Goal: Task Accomplishment & Management: Complete application form

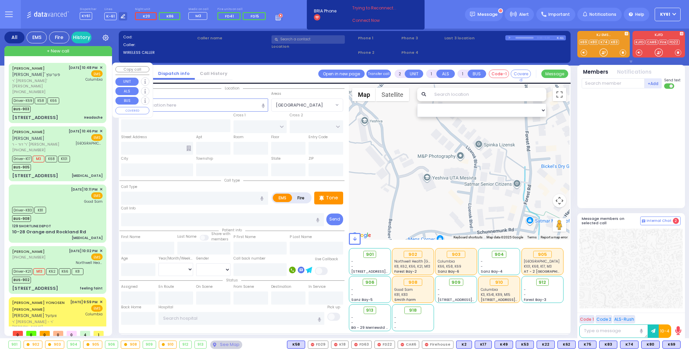
select select
click at [80, 113] on div "Driver-K69 K58 K66 BUS-903" at bounding box center [57, 104] width 91 height 17
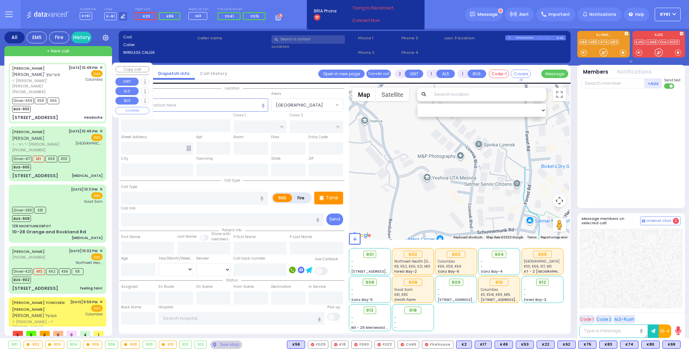
type input "6"
select select
type input "Headache"
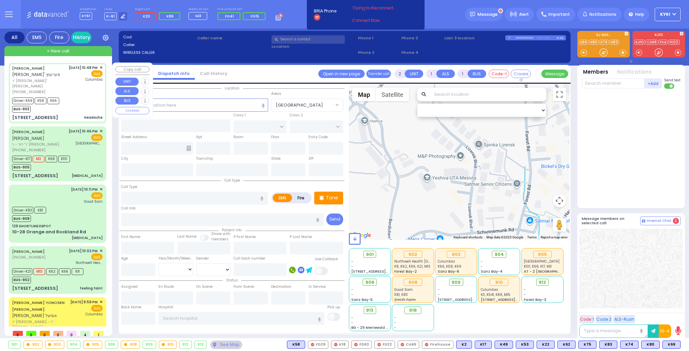
radio input "true"
type input "[PERSON_NAME]"
type input "FERENCZ"
type input "[PERSON_NAME]"
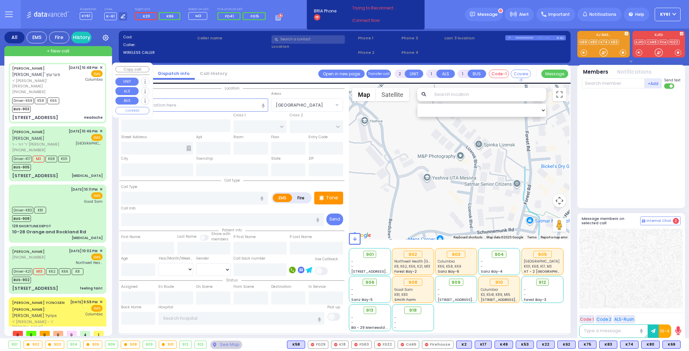
type input "36"
select select "Year"
select select "[DEMOGRAPHIC_DATA]"
type input "22:48"
type input "22:49"
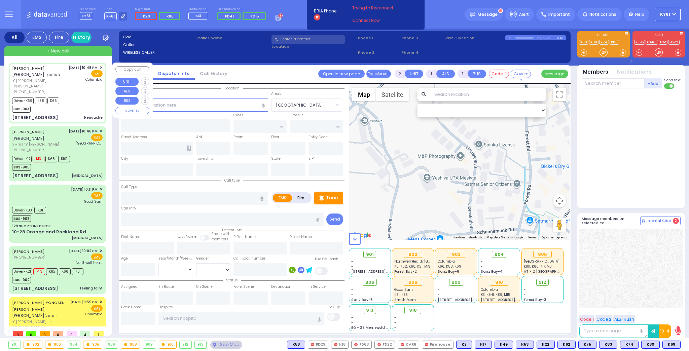
type input "22:51"
type input "23:00"
type input "[US_STATE][GEOGRAPHIC_DATA]- [GEOGRAPHIC_DATA]"
select select "Hatzalah Garages"
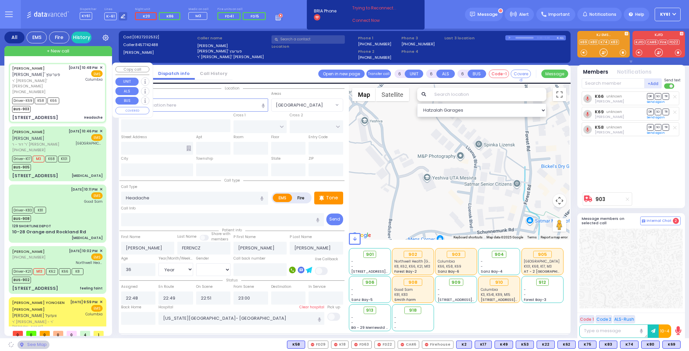
type input "[PERSON_NAME]"
type input "[STREET_ADDRESS]"
type input "Monroe"
type input "[US_STATE]"
type input "10950"
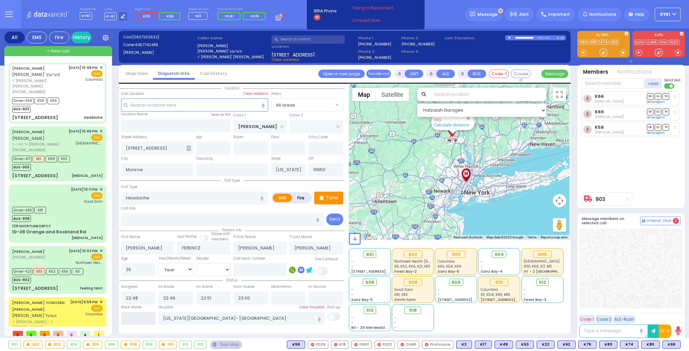
click at [137, 317] on input "text" at bounding box center [138, 318] width 35 height 13
click at [139, 316] on input "text" at bounding box center [138, 318] width 35 height 13
click at [140, 313] on input "text" at bounding box center [138, 318] width 35 height 13
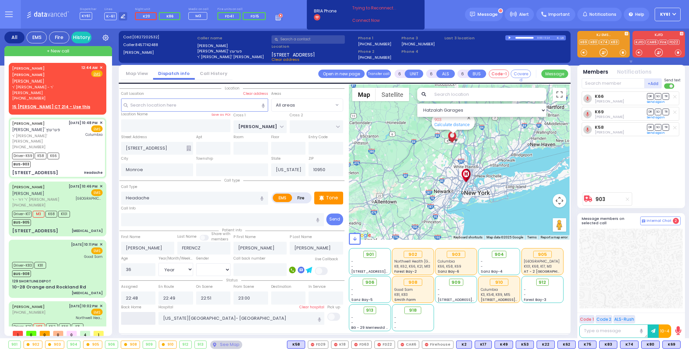
click at [129, 317] on input "text" at bounding box center [138, 318] width 35 height 13
drag, startPoint x: 123, startPoint y: 318, endPoint x: 146, endPoint y: 314, distance: 23.6
click at [146, 314] on input "text" at bounding box center [138, 318] width 35 height 13
type input "b"
click at [76, 202] on div "[DATE] 10:46 PM ✕ EMS [GEOGRAPHIC_DATA]" at bounding box center [86, 196] width 34 height 24
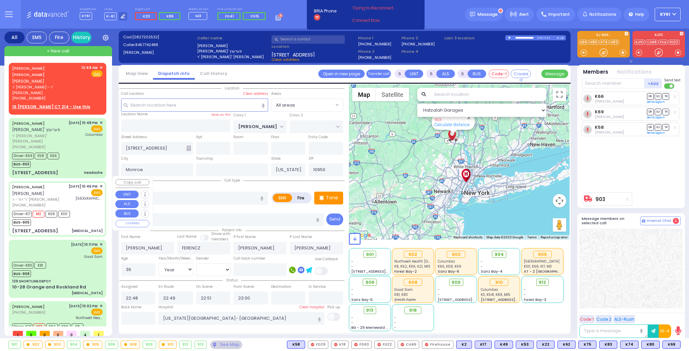
select select
type input "[MEDICAL_DATA]"
radio input "true"
type input "[PERSON_NAME]"
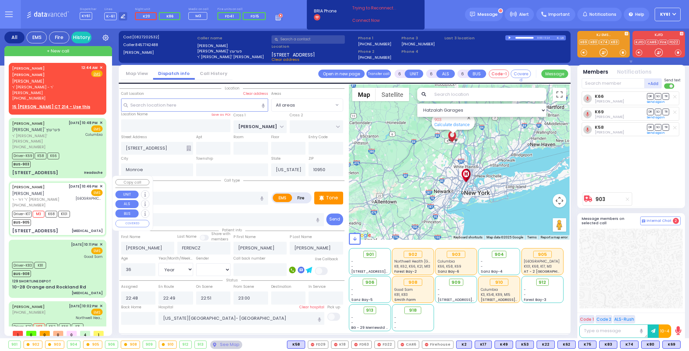
type input "[PERSON_NAME]"
type input "39"
select select "Year"
select select "[DEMOGRAPHIC_DATA]"
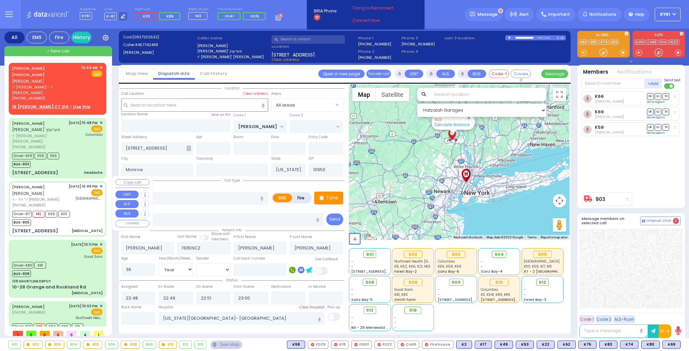
type input "22:46"
type input "22:48"
type input "22:55"
type input "23:20"
type input "23:59"
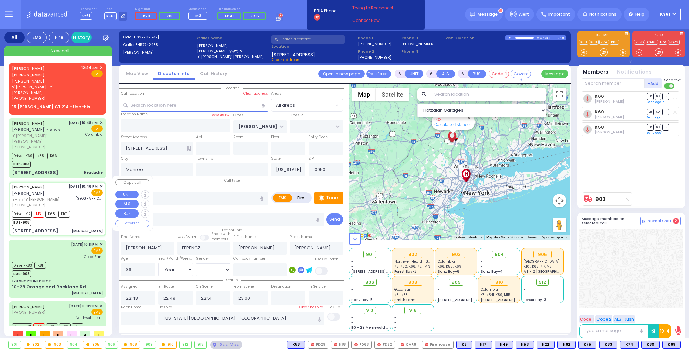
type input "23:59"
type input "[GEOGRAPHIC_DATA] ([GEOGRAPHIC_DATA])"
select select "Hatzalah Garages"
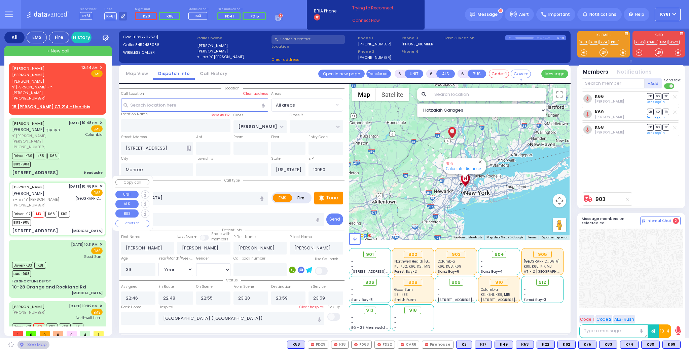
type input "RADOMSK WAY"
type input "NICKLESBURG RD"
type input "[STREET_ADDRESS]"
type input "202"
select select "SECTION 5"
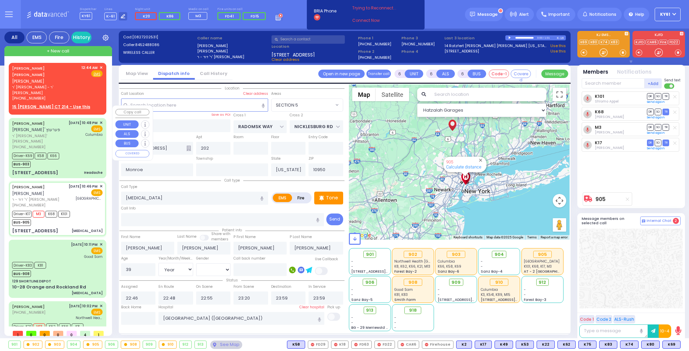
click at [83, 137] on div "[DATE] 10:48 PM ✕ EMS [GEOGRAPHIC_DATA]" at bounding box center [86, 135] width 34 height 30
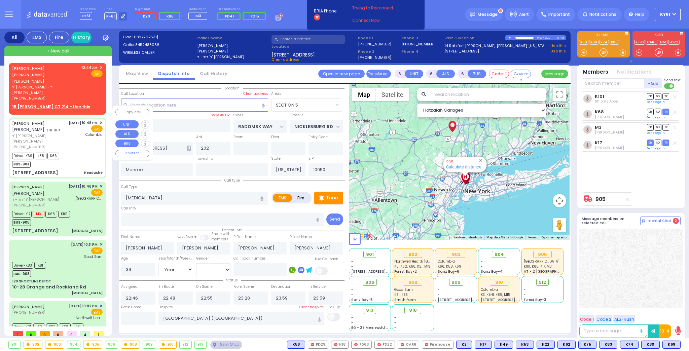
select select
type input "Headache"
radio input "true"
type input "[PERSON_NAME]"
type input "FERENCZ"
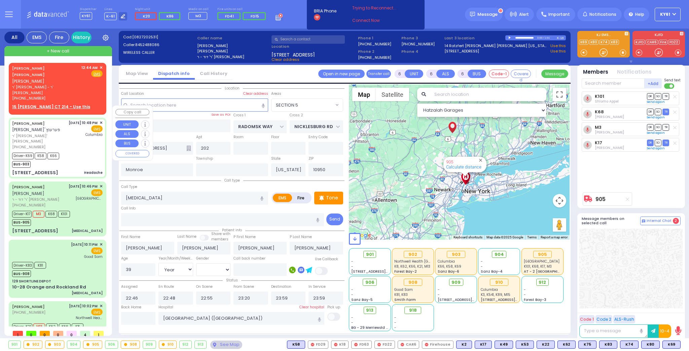
type input "[PERSON_NAME]"
type input "36"
select select "Year"
select select "[DEMOGRAPHIC_DATA]"
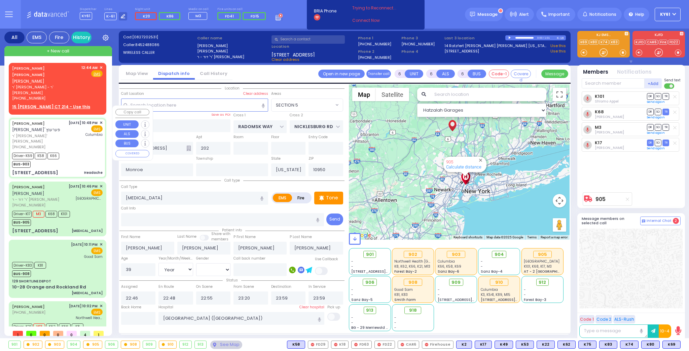
type input "22:48"
type input "22:49"
type input "22:51"
type input "23:00"
type input "[US_STATE][GEOGRAPHIC_DATA]- [GEOGRAPHIC_DATA]"
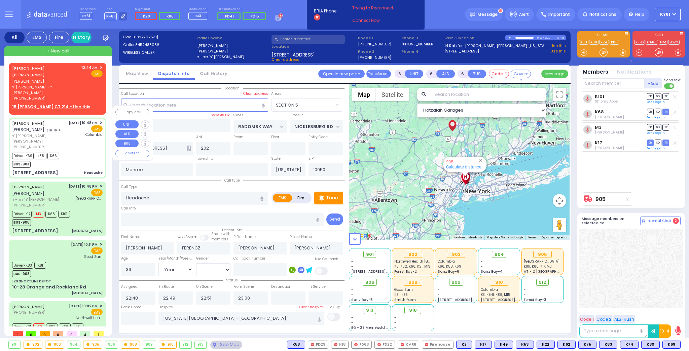
select select "Hatzalah Garages"
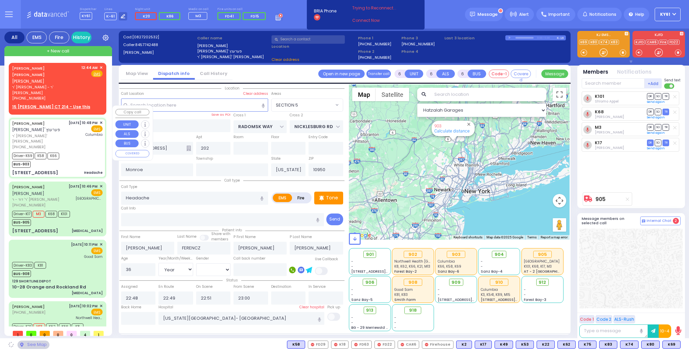
type input "[PERSON_NAME]"
type input "[STREET_ADDRESS]"
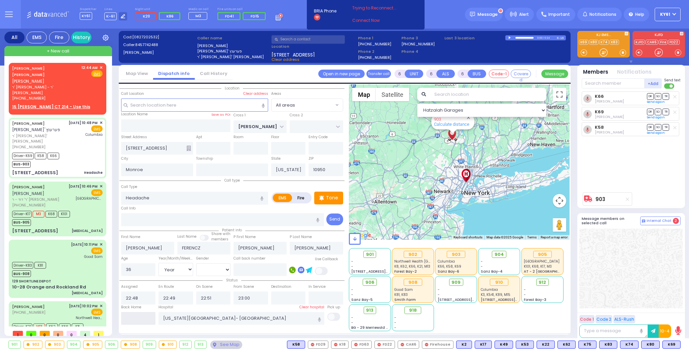
click at [142, 318] on input "text" at bounding box center [138, 318] width 35 height 13
click at [144, 318] on input "text" at bounding box center [138, 318] width 35 height 13
click at [146, 317] on input "text" at bounding box center [138, 318] width 35 height 13
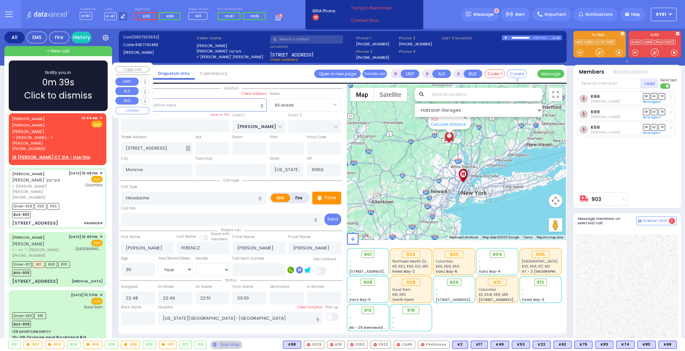
click at [90, 87] on div "Notify you in 0m 39s Click to dismiss" at bounding box center [58, 85] width 79 height 33
click at [90, 91] on span "Click to dismiss" at bounding box center [58, 95] width 68 height 13
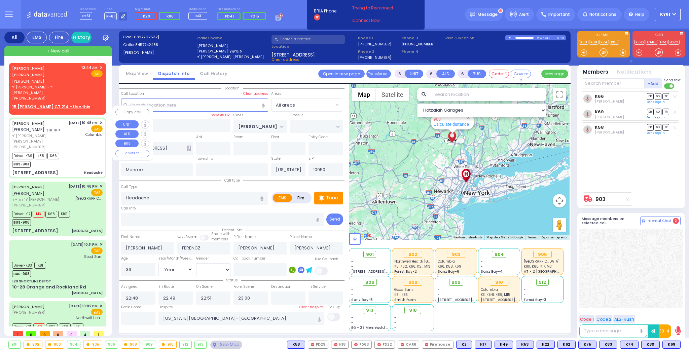
click at [77, 145] on div "[PERSON_NAME] [PERSON_NAME]' פערענץ ר' [PERSON_NAME] [PHONE_NUMBER] [DATE] 10:4…" at bounding box center [57, 148] width 95 height 58
select select
radio input "true"
select select "Year"
select select "[DEMOGRAPHIC_DATA]"
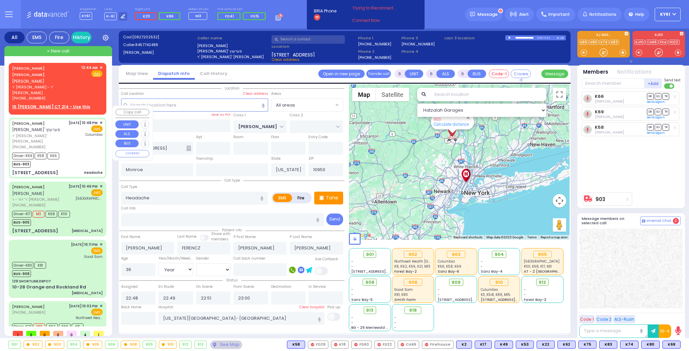
select select "Hatzalah Garages"
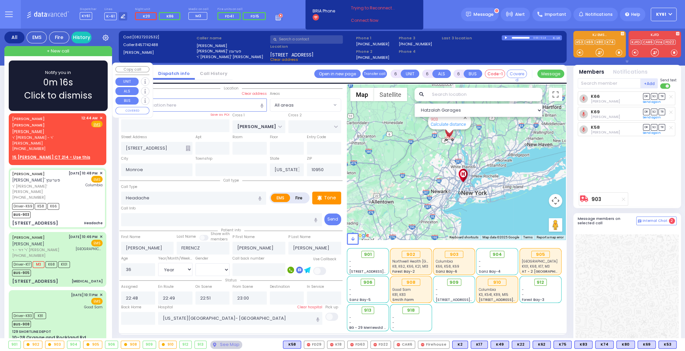
click at [31, 87] on div "Notify you in 0m 16s Click to dismiss" at bounding box center [58, 85] width 79 height 33
click at [100, 73] on div "Notify you in 0m 57s Click to dismiss" at bounding box center [58, 86] width 99 height 50
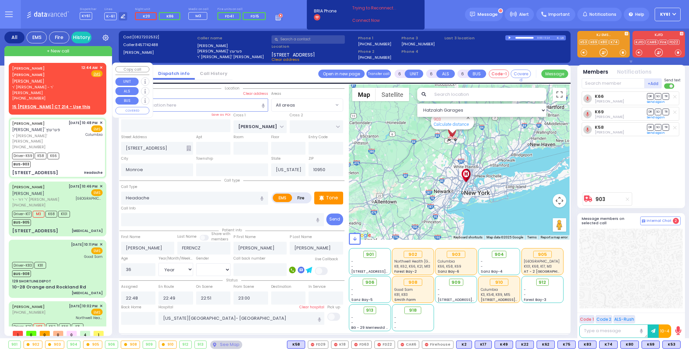
click at [100, 69] on span "✕" at bounding box center [101, 68] width 3 height 6
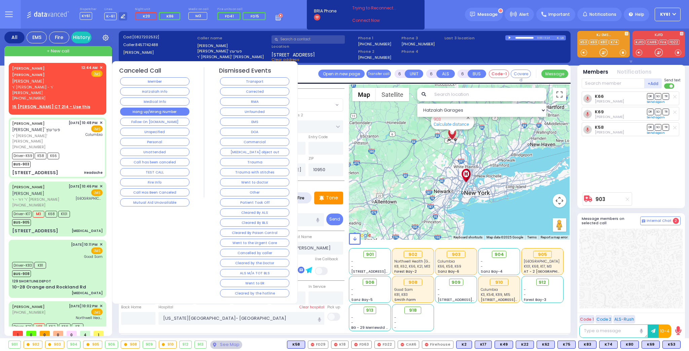
click at [130, 112] on button "Hang up/Wrong Number" at bounding box center [154, 112] width 69 height 8
